Goal: Task Accomplishment & Management: Manage account settings

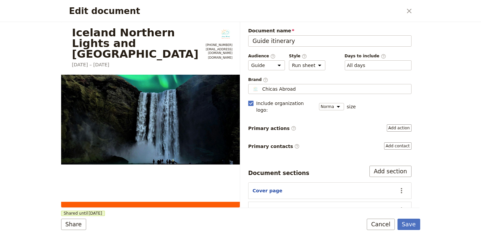
select select "STAFF"
select select "RUN_SHEET"
select select "DEFAULT"
click at [408, 11] on icon "Close dialog" at bounding box center [409, 11] width 5 height 5
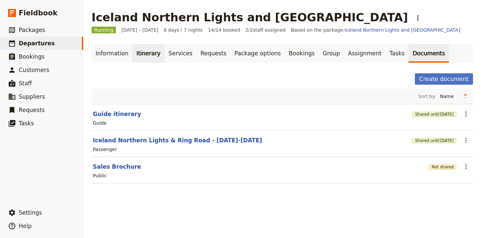
click at [146, 53] on link "Itinerary" at bounding box center [148, 53] width 32 height 19
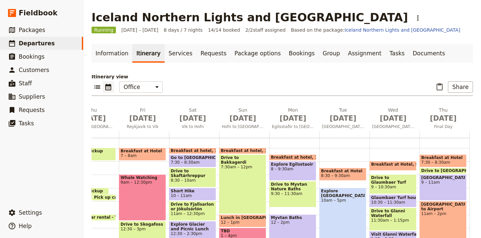
scroll to position [0, 39]
drag, startPoint x: 403, startPoint y: 186, endPoint x: 403, endPoint y: 182, distance: 4.4
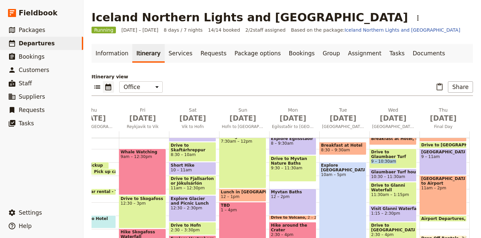
scroll to position [95, 0]
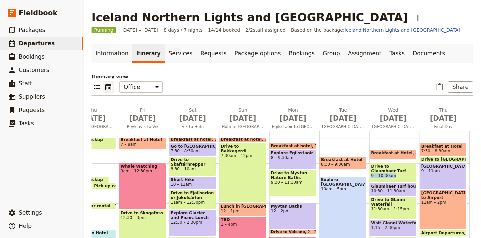
click at [408, 172] on span "Drive to Glaumbaer Turf houses" at bounding box center [393, 168] width 44 height 9
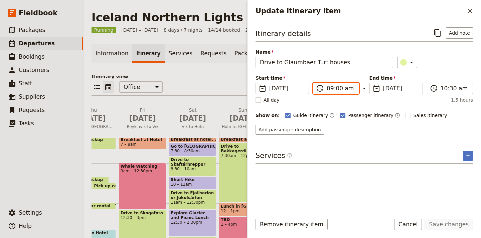
click at [334, 88] on input "09:00 am" at bounding box center [340, 88] width 28 height 8
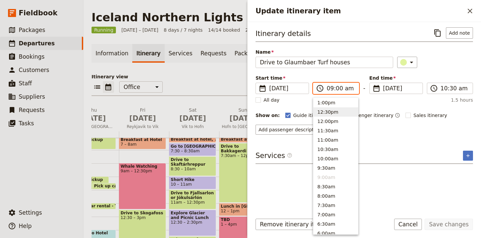
scroll to position [202, 0]
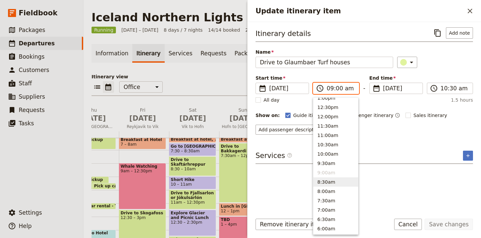
click at [329, 181] on button "8:30am" at bounding box center [335, 182] width 45 height 9
type input "08:30 am"
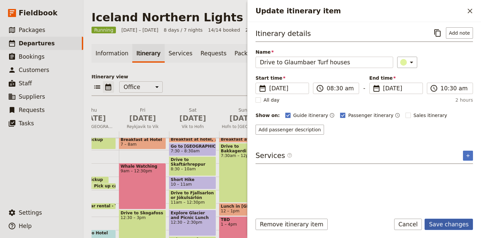
click at [456, 225] on button "Save changes" at bounding box center [448, 224] width 48 height 11
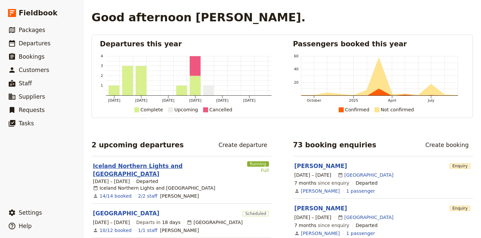
click at [145, 165] on link "Iceland Northern Lights and [GEOGRAPHIC_DATA]" at bounding box center [169, 170] width 152 height 16
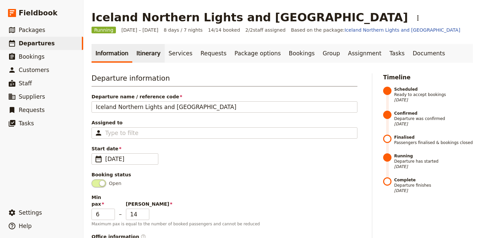
click at [141, 51] on link "Itinerary" at bounding box center [148, 53] width 32 height 19
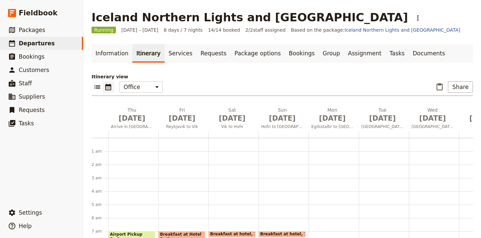
scroll to position [87, 0]
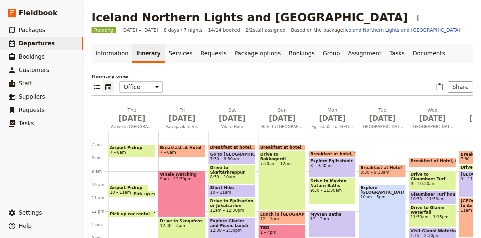
click at [440, 178] on span "Drive to Glaumbaer Turf houses" at bounding box center [432, 176] width 44 height 9
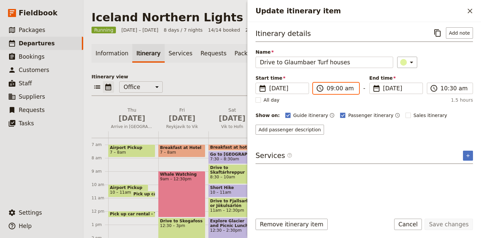
click at [331, 86] on input "09:00 am" at bounding box center [340, 88] width 28 height 8
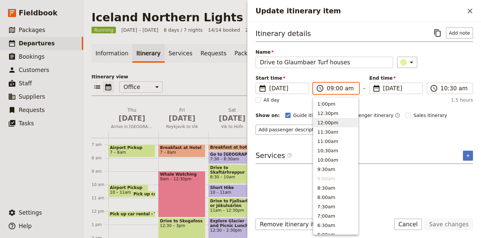
scroll to position [197, 0]
click at [331, 190] on button "8:30am" at bounding box center [335, 187] width 45 height 9
type input "08:30 am"
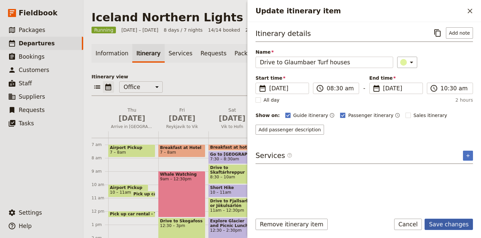
click at [456, 224] on button "Save changes" at bounding box center [448, 224] width 48 height 11
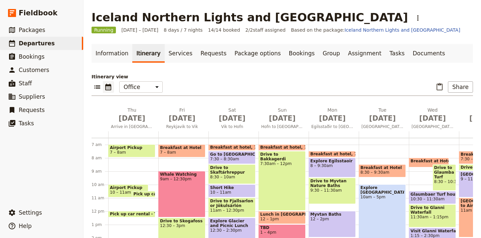
click at [424, 162] on span "Breakfast at Hotel" at bounding box center [432, 161] width 44 height 5
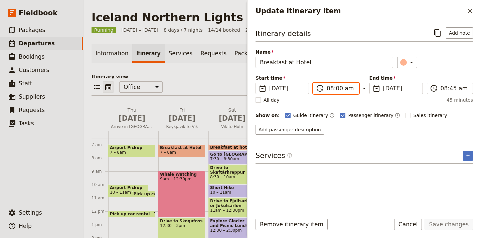
click at [329, 88] on input "08:00 am" at bounding box center [340, 88] width 28 height 8
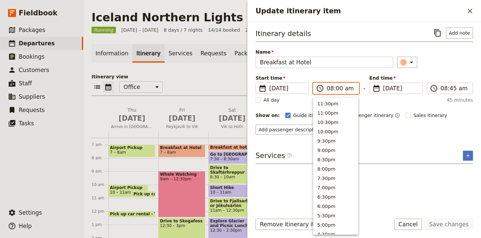
scroll to position [291, 0]
click at [331, 120] on button "7:00am" at bounding box center [335, 120] width 45 height 9
type input "07:00 am"
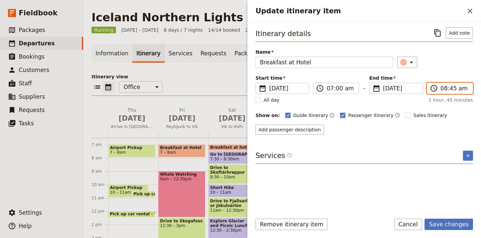
click at [453, 88] on input "08:45 am" at bounding box center [454, 88] width 28 height 8
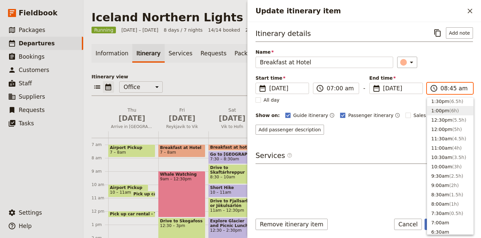
scroll to position [191, 0]
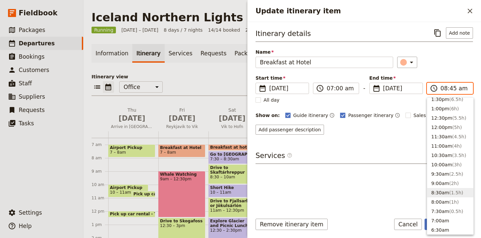
click at [449, 192] on span "( 1.5h )" at bounding box center [456, 192] width 14 height 5
type input "08:30 am"
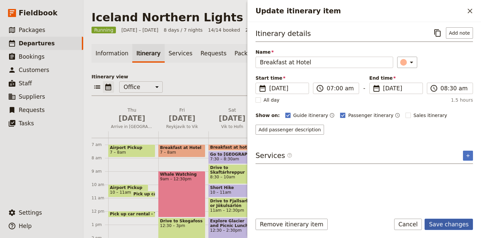
click at [454, 226] on button "Save changes" at bounding box center [448, 224] width 48 height 11
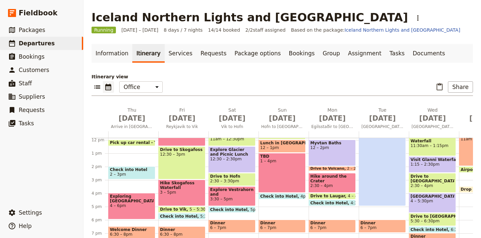
scroll to position [158, 0]
